Goal: Find specific page/section: Find specific page/section

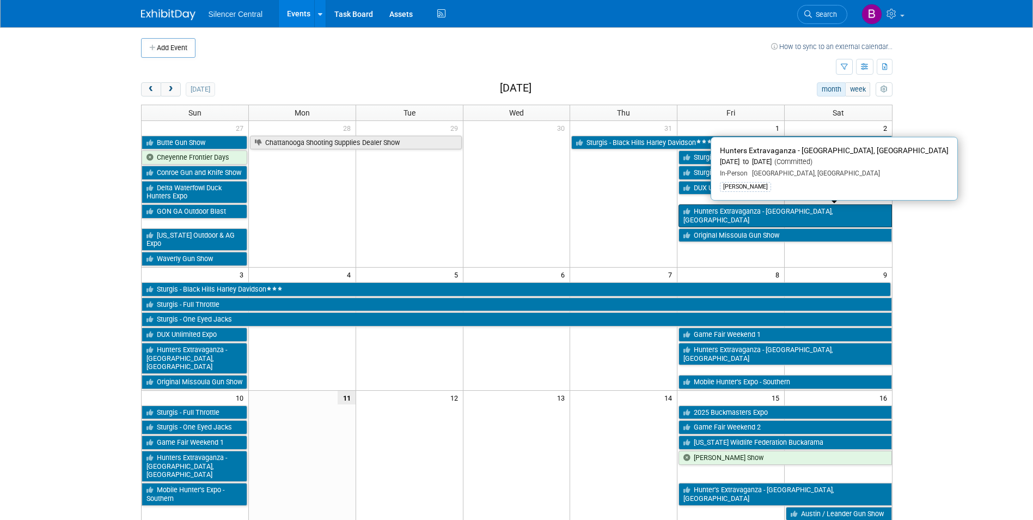
click at [707, 209] on link "Hunters Extravaganza - [GEOGRAPHIC_DATA], [GEOGRAPHIC_DATA]" at bounding box center [785, 215] width 213 height 22
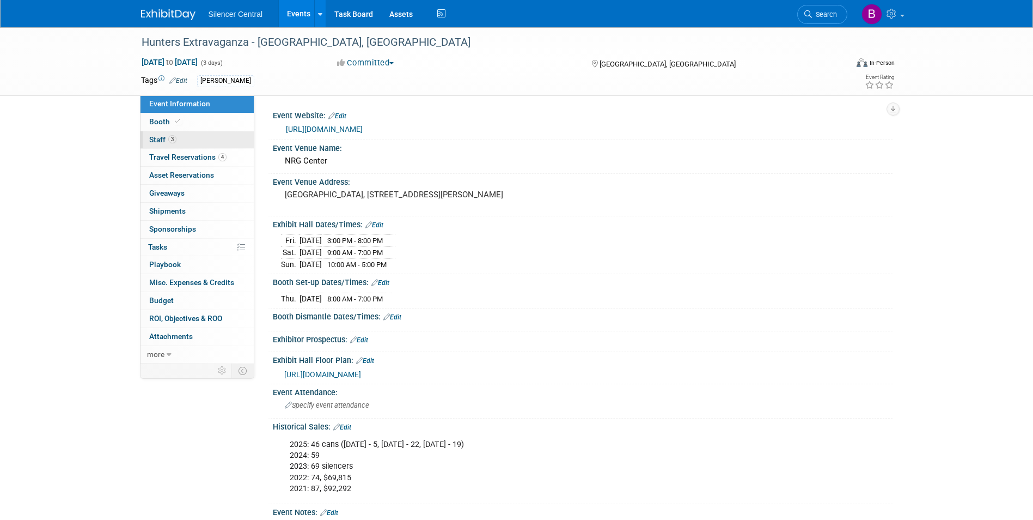
click at [171, 137] on span "3" at bounding box center [172, 139] width 8 height 8
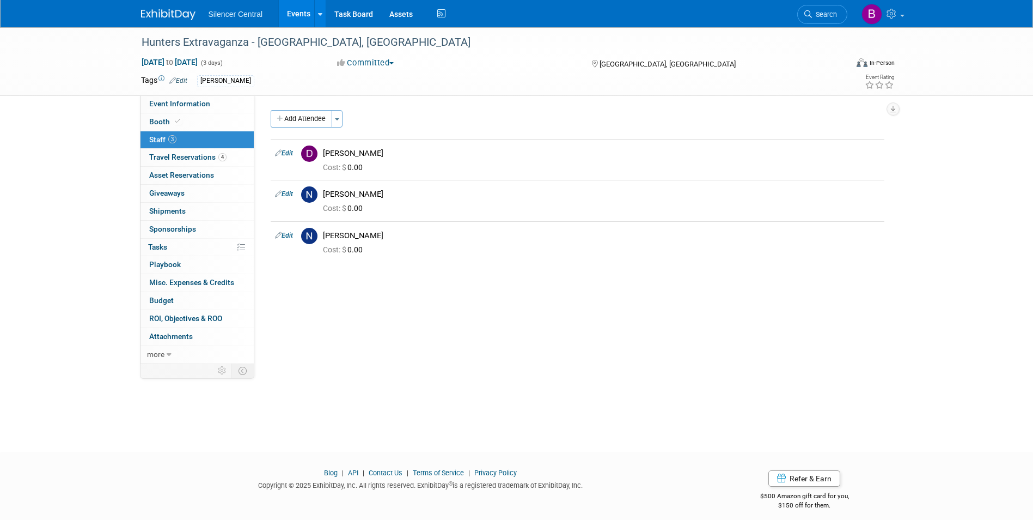
click at [158, 11] on img at bounding box center [168, 14] width 54 height 11
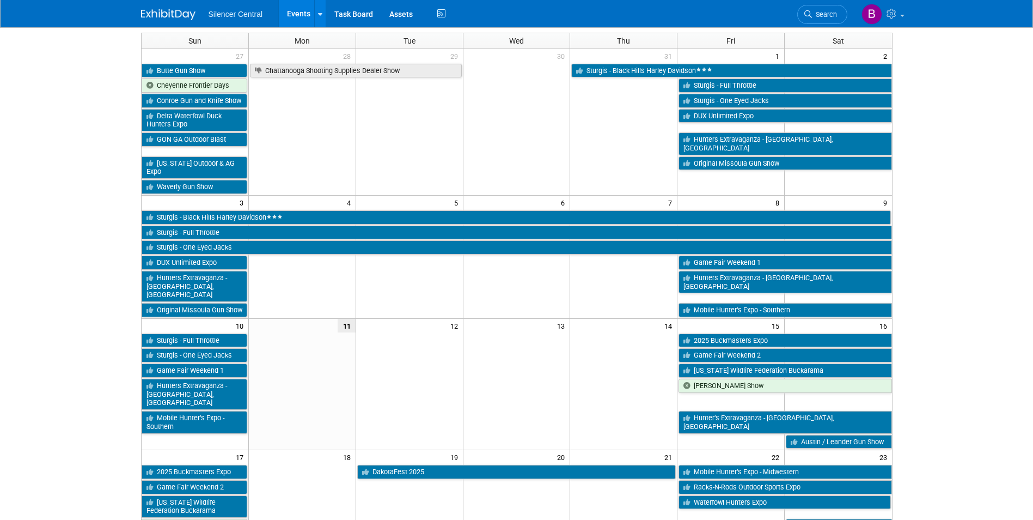
scroll to position [163, 0]
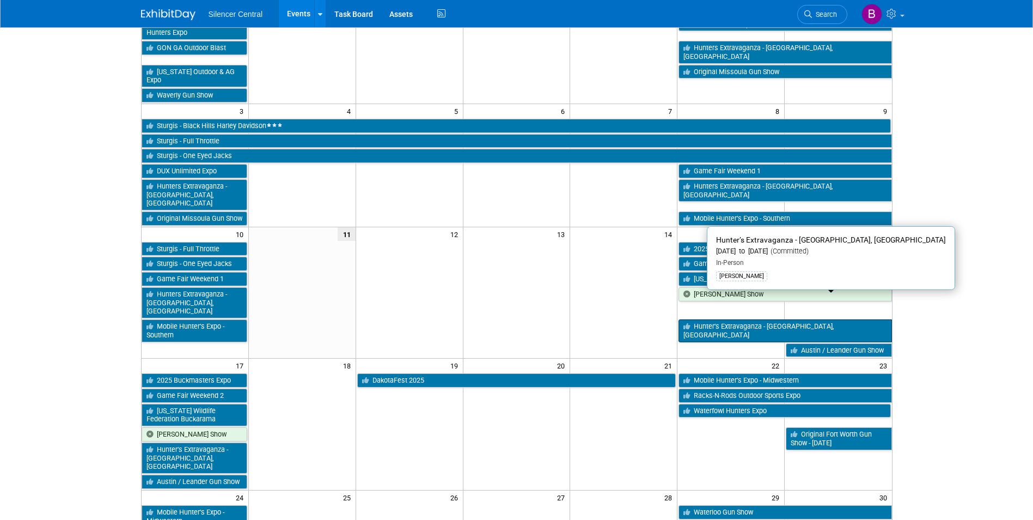
click at [720, 319] on link "Hunter’s Extravaganza - [GEOGRAPHIC_DATA], [GEOGRAPHIC_DATA]" at bounding box center [785, 330] width 213 height 22
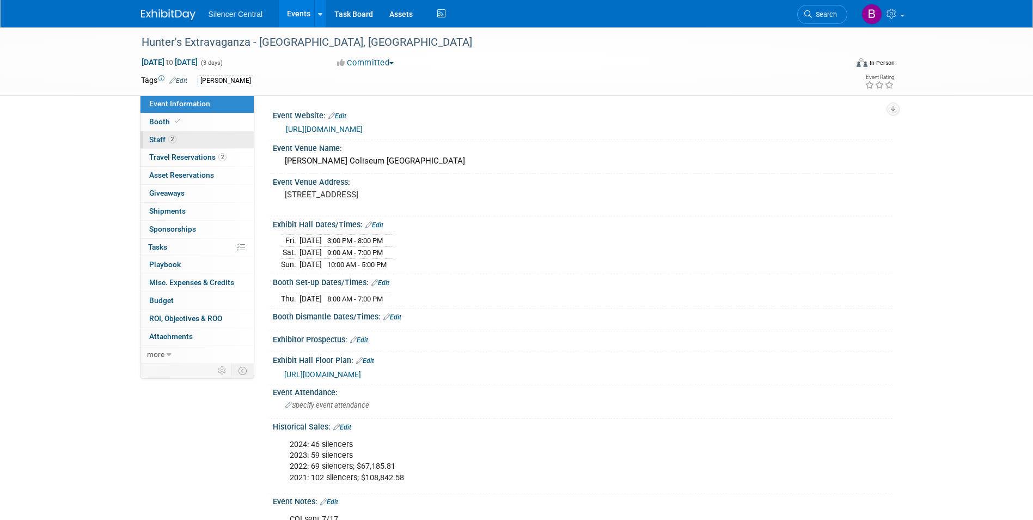
click at [211, 144] on link "2 Staff 2" at bounding box center [197, 139] width 113 height 17
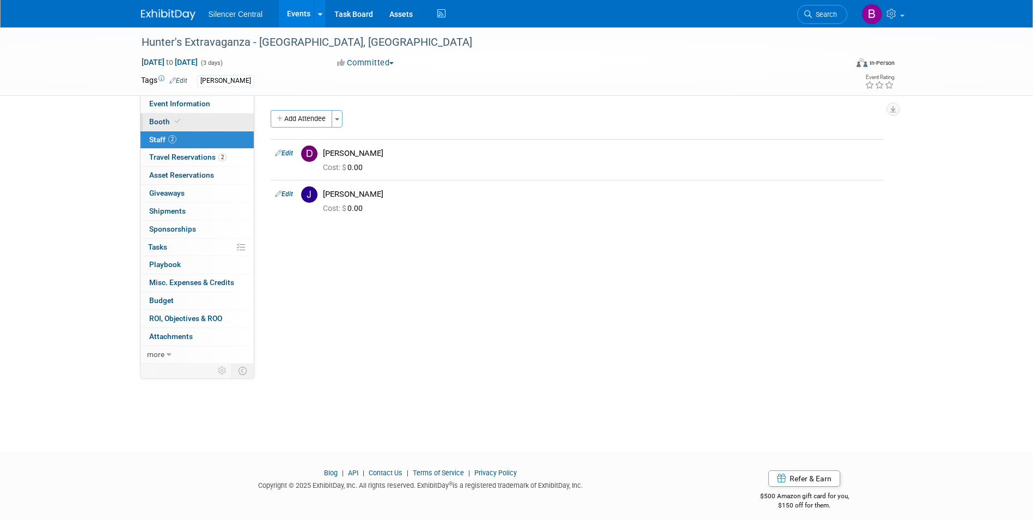
click at [193, 118] on link "Booth" at bounding box center [197, 121] width 113 height 17
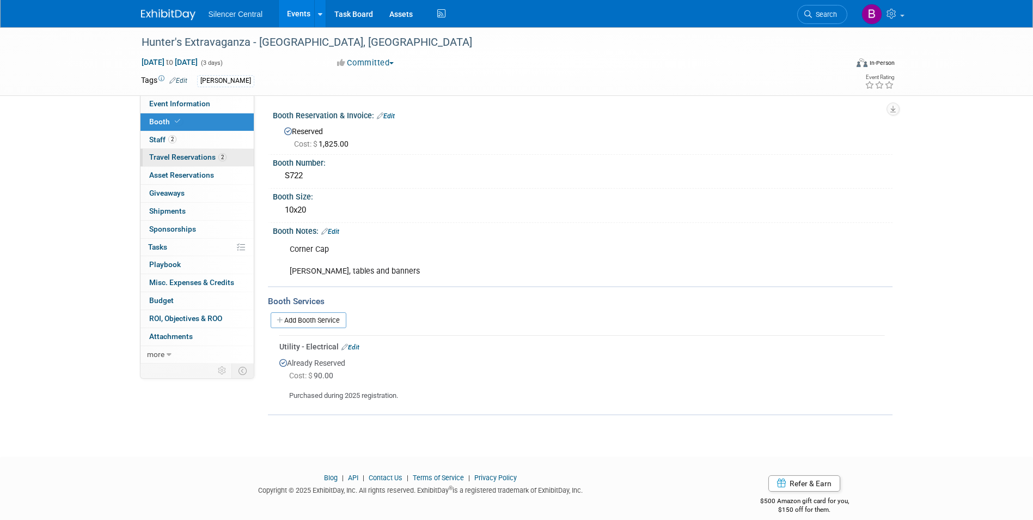
click at [200, 150] on link "2 Travel Reservations 2" at bounding box center [197, 157] width 113 height 17
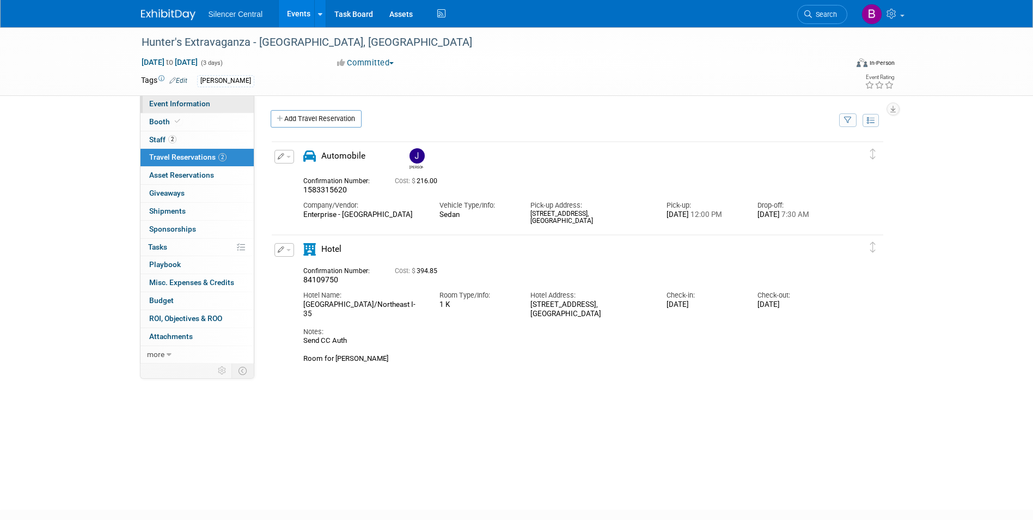
click at [197, 108] on link "Event Information" at bounding box center [197, 103] width 113 height 17
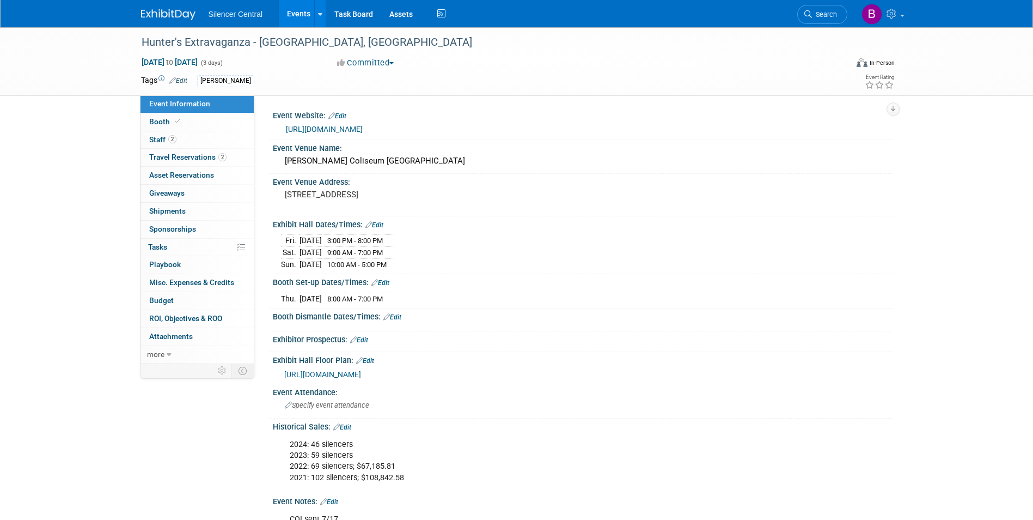
click at [184, 19] on img at bounding box center [168, 14] width 54 height 11
